Goal: Task Accomplishment & Management: Manage account settings

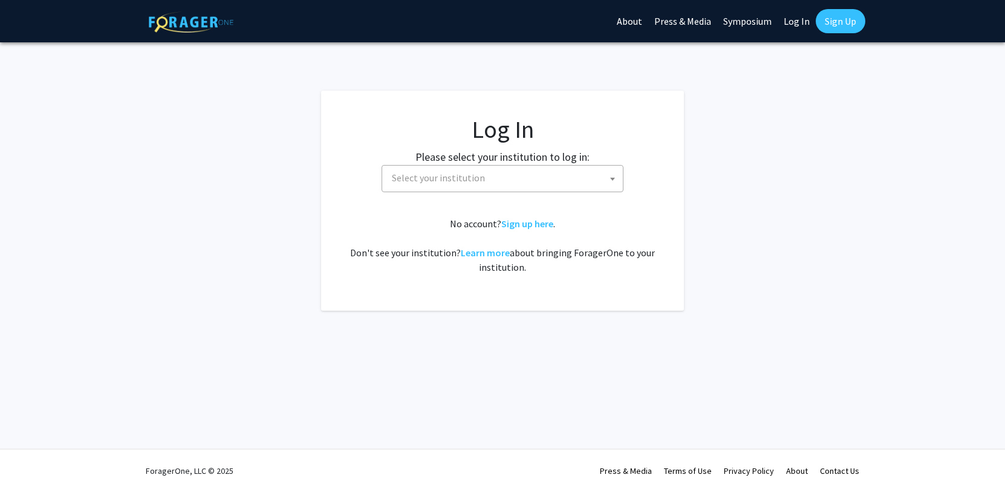
select select
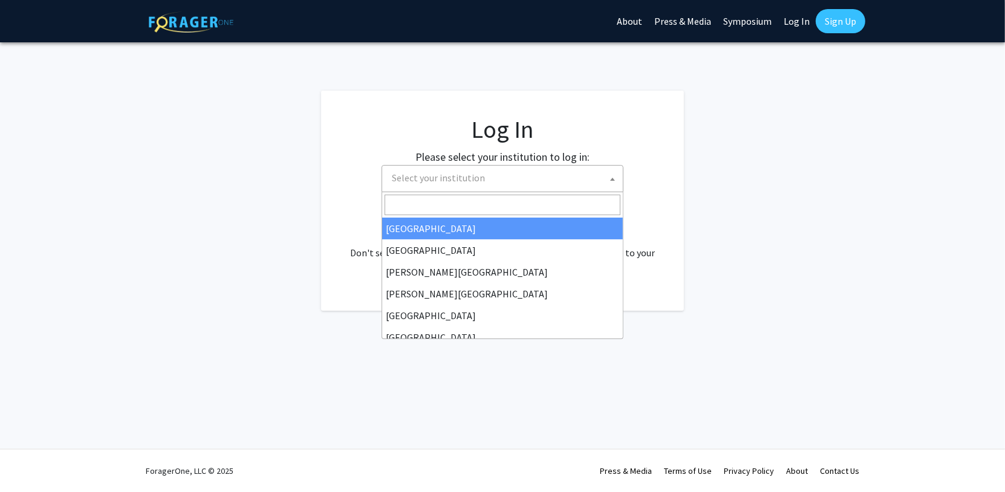
click at [447, 172] on span "Select your institution" at bounding box center [438, 178] width 93 height 12
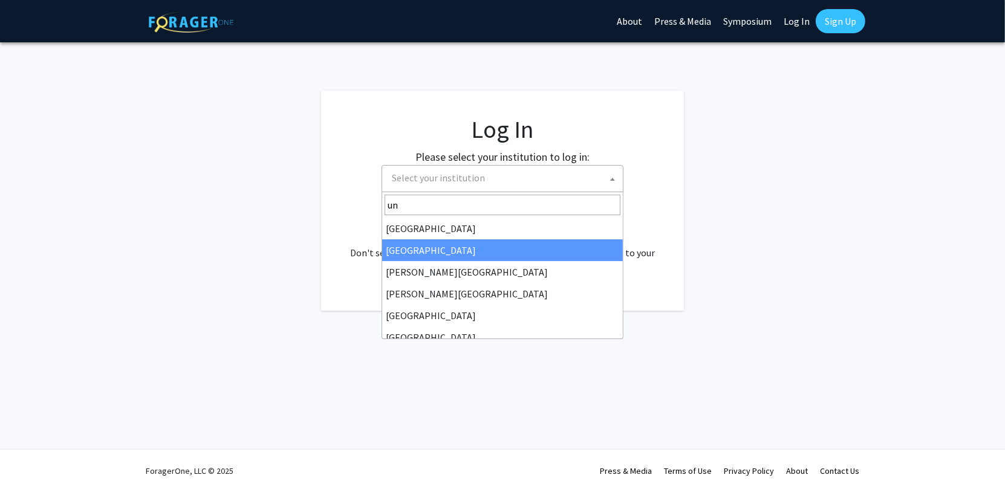
type input "u"
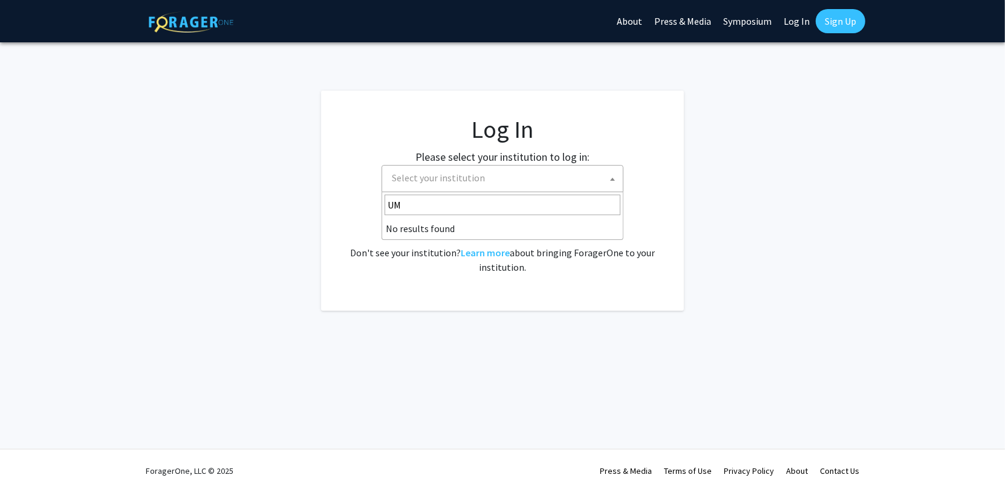
type input "U"
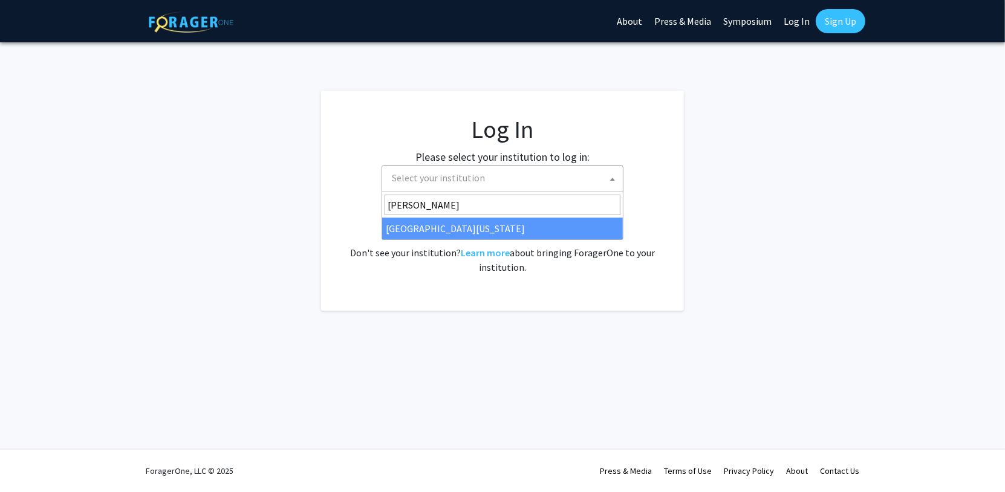
type input "Mary"
select select "31"
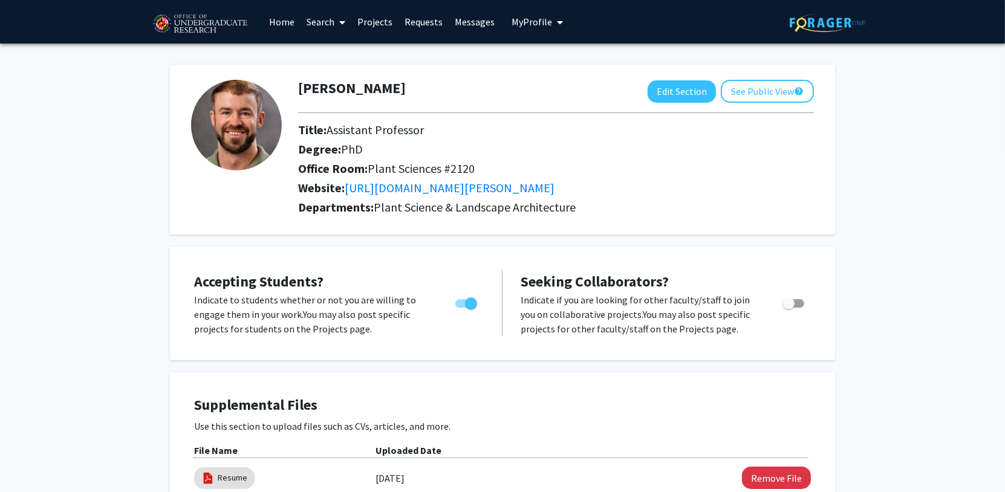
click at [420, 23] on link "Requests" at bounding box center [424, 22] width 50 height 42
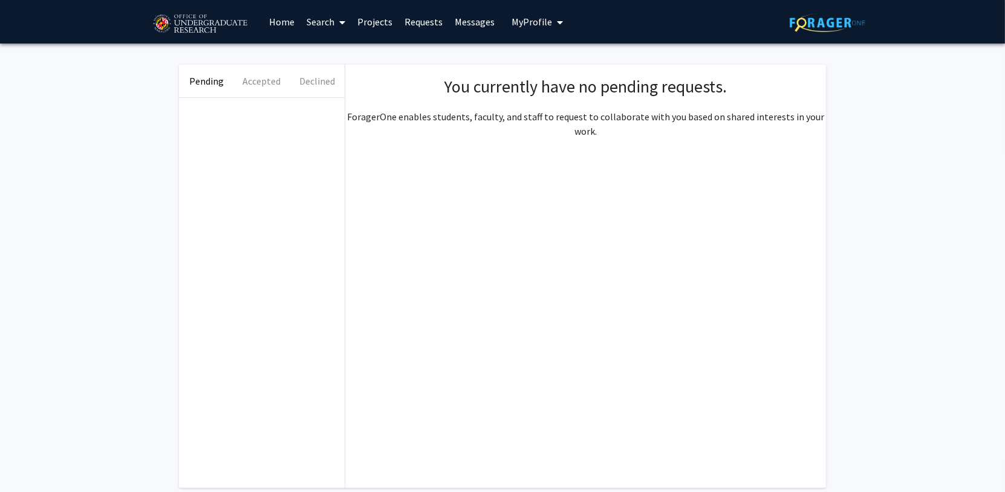
click at [371, 26] on link "Projects" at bounding box center [374, 22] width 47 height 42
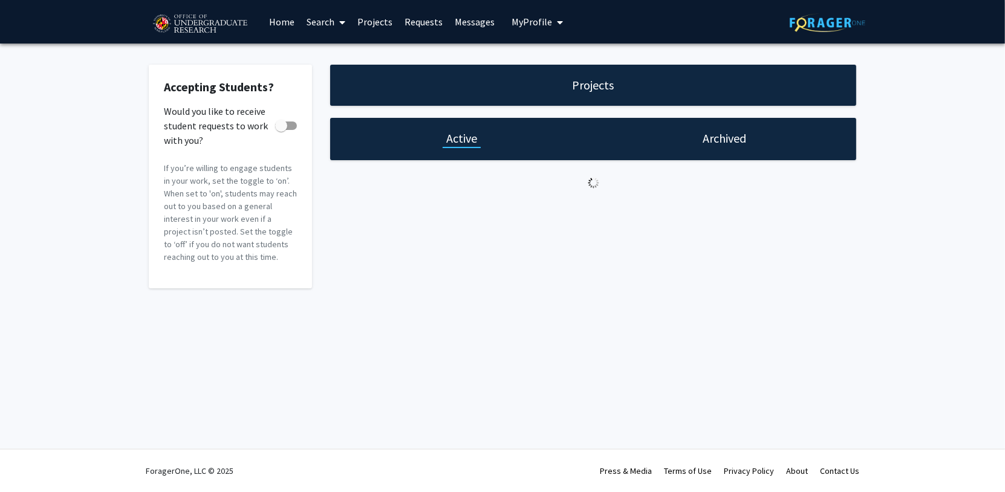
checkbox input "true"
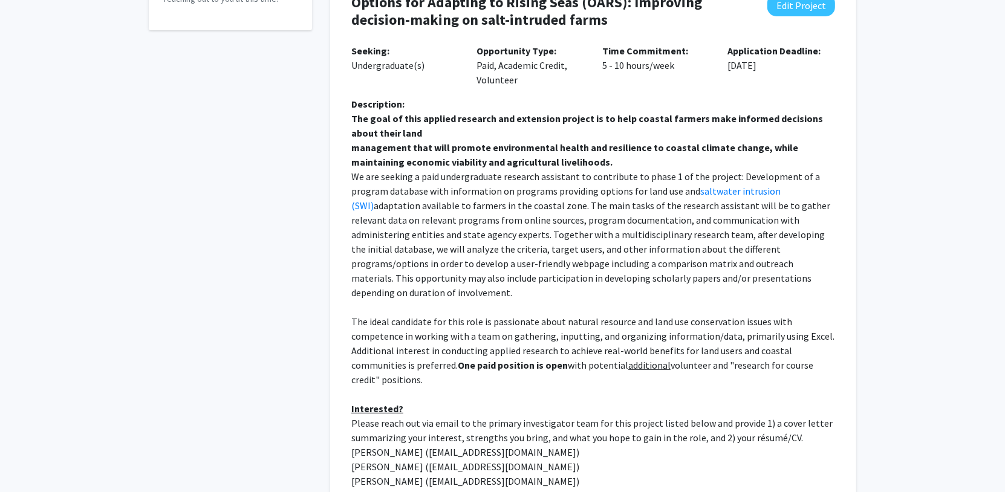
scroll to position [176, 0]
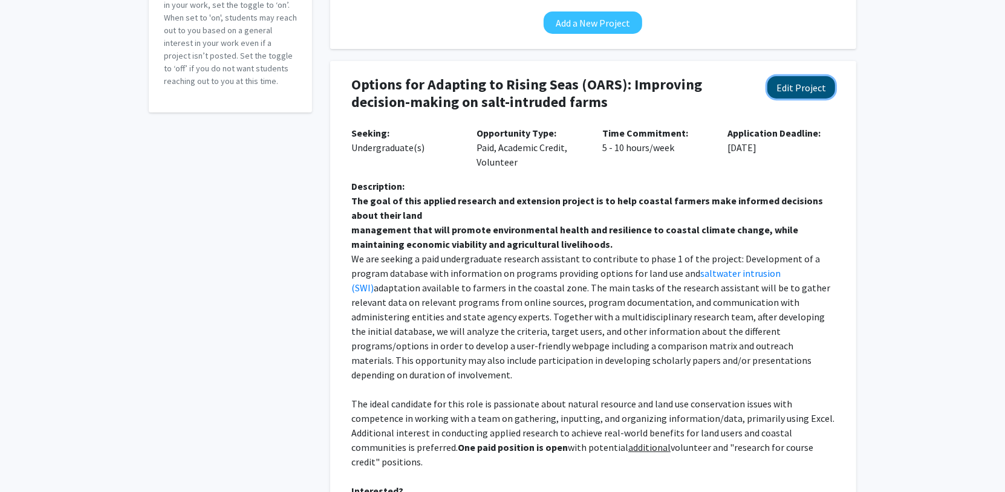
click at [800, 86] on button "Edit Project" at bounding box center [802, 87] width 68 height 22
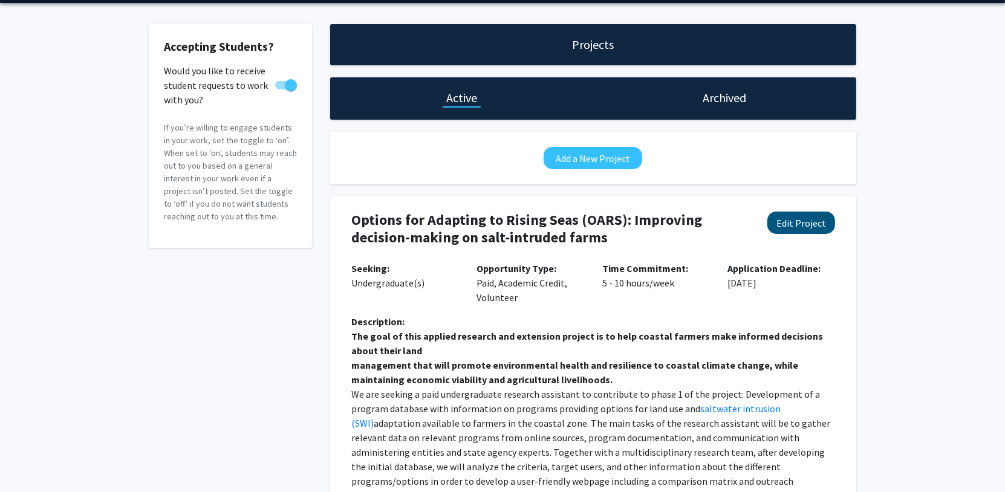
select select "5 - 10"
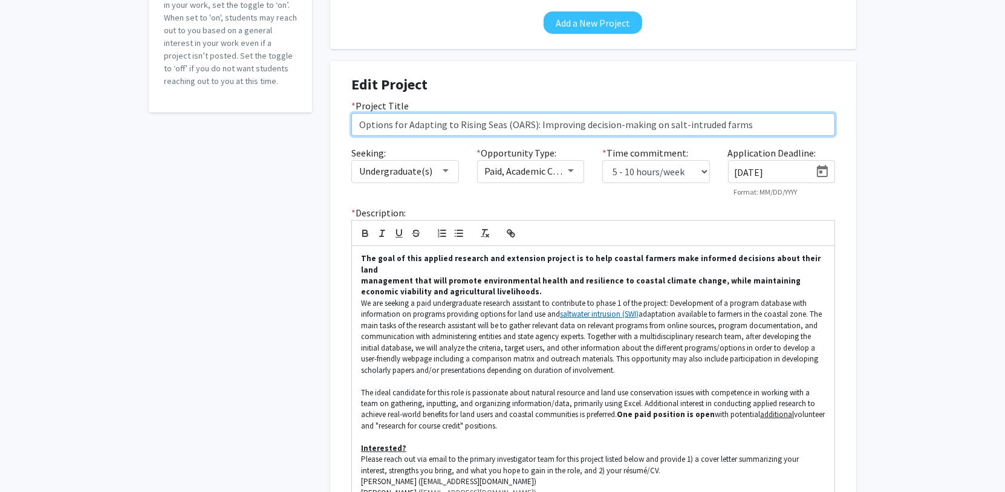
click at [364, 124] on input "Options for Adapting to Rising Seas (OARS): Improving decision-making on salt-i…" at bounding box center [593, 124] width 484 height 23
click at [771, 131] on input "Options for Adapting to Rising Seas (OARS): Improving decision-making on salt-i…" at bounding box center [593, 124] width 484 height 23
click at [524, 123] on input "Options for Adapting to Rising Seas (OARS): Improving decision-making on salt-i…" at bounding box center [593, 124] width 484 height 23
drag, startPoint x: 763, startPoint y: 119, endPoint x: 530, endPoint y: 123, distance: 232.9
click at [530, 123] on input "Options for Adapting to Rising Seas (OARS): Improving decision-making on salt-i…" at bounding box center [593, 124] width 484 height 23
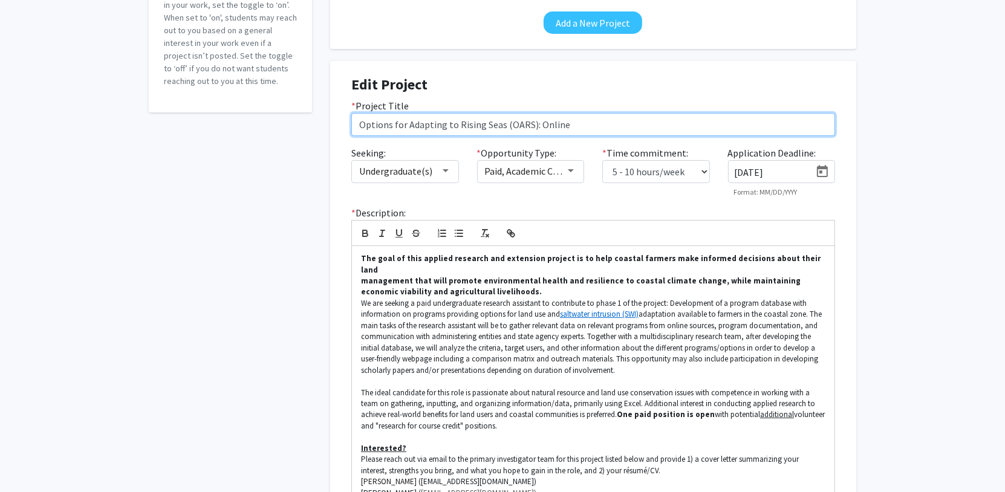
click at [366, 122] on input "Options for Adapting to Rising Seas (OARS): Online" at bounding box center [593, 124] width 484 height 23
click at [371, 126] on input "Options for Adapting to Rising Seas (OARS): Online" at bounding box center [593, 124] width 484 height 23
click at [416, 125] on input "Options for Adapting to Rising Seas (OARS): Online" at bounding box center [593, 124] width 484 height 23
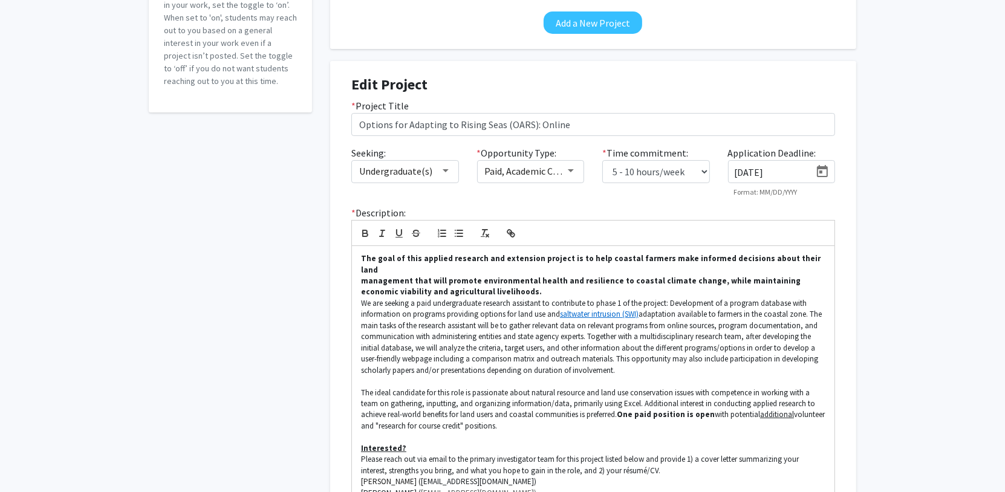
click at [315, 232] on div "Accepting Students? Would you like to receive student requests to work with you…" at bounding box center [230, 240] width 181 height 703
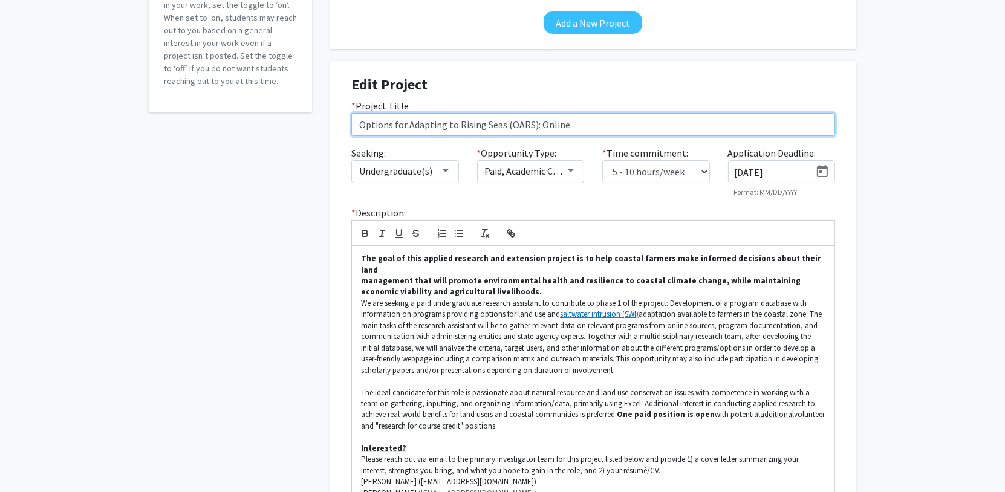
click at [581, 131] on input "Options for Adapting to Rising Seas (OARS): Online" at bounding box center [593, 124] width 484 height 23
drag, startPoint x: 579, startPoint y: 123, endPoint x: 538, endPoint y: 124, distance: 41.8
click at [538, 124] on input "Options for Adapting to Rising Seas (OARS): Online" at bounding box center [593, 124] width 484 height 23
drag, startPoint x: 705, startPoint y: 130, endPoint x: 570, endPoint y: 124, distance: 135.6
click at [570, 124] on input "Options for Adapting to Rising Seas (OARS): Building Online Information Sharing" at bounding box center [593, 124] width 484 height 23
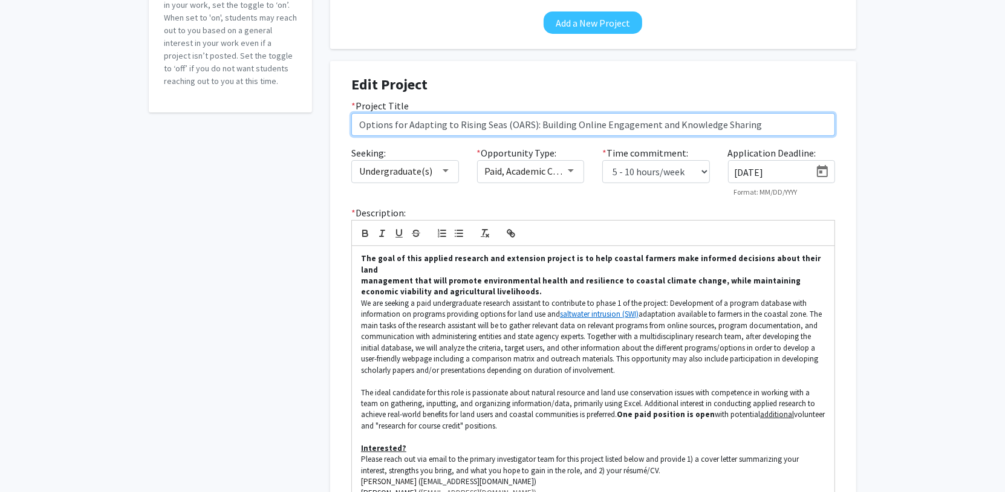
type input "Options for Adapting to Rising Seas (OARS): Building Online Engagement and Know…"
click at [747, 126] on input "Options for Adapting to Rising Seas (OARS): Building Online Engagement and Know…" at bounding box center [593, 124] width 484 height 23
click at [641, 131] on input "Options for Adapting to Rising Seas (OARS): Building Online Engagement and Know…" at bounding box center [593, 124] width 484 height 23
click at [537, 132] on input "Options for Adapting to Rising Seas (OARS): Building Online Engagement and Know…" at bounding box center [593, 124] width 484 height 23
click at [555, 126] on input "Options for Adapting to Rising Seas (OARS): Building Online Engagement and Know…" at bounding box center [593, 124] width 484 height 23
